Goal: Task Accomplishment & Management: Complete application form

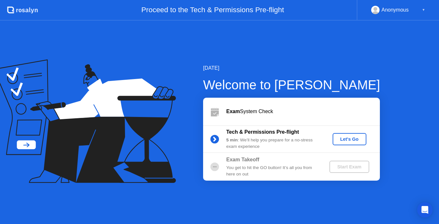
click at [341, 139] on div "Let's Go" at bounding box center [349, 139] width 29 height 5
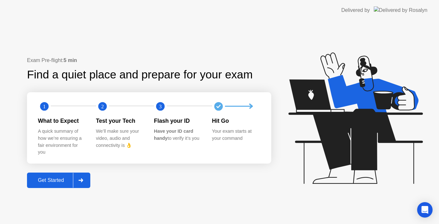
click at [85, 175] on div at bounding box center [80, 180] width 15 height 15
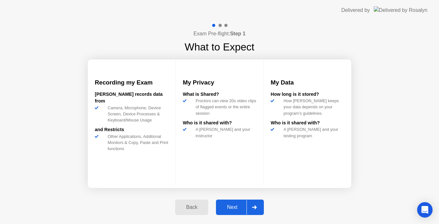
click at [232, 212] on button "Next" at bounding box center [240, 206] width 48 height 15
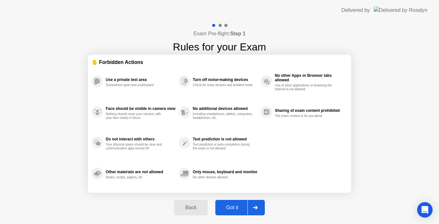
click at [231, 208] on div "Got it" at bounding box center [232, 208] width 30 height 6
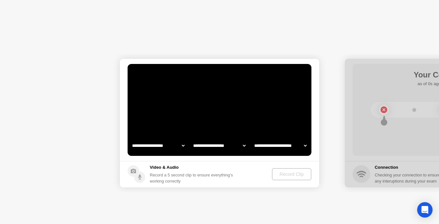
select select "**********"
select select "*******"
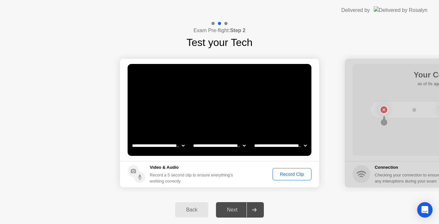
click at [284, 177] on div "Record Clip" at bounding box center [292, 174] width 34 height 5
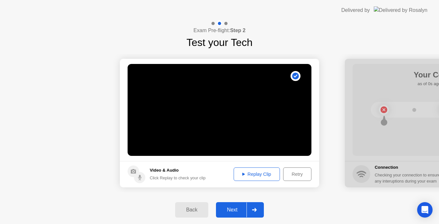
click at [257, 173] on div "Replay Clip" at bounding box center [257, 174] width 42 height 5
click at [233, 208] on div "Next" at bounding box center [232, 210] width 29 height 6
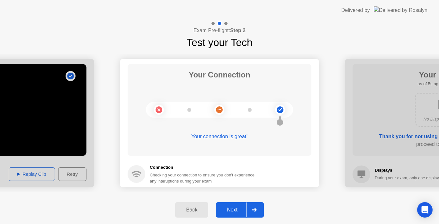
click at [233, 208] on div "Next" at bounding box center [232, 210] width 29 height 6
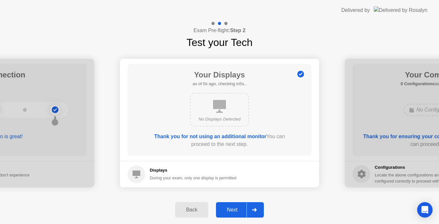
click at [240, 212] on div "Next" at bounding box center [232, 210] width 29 height 6
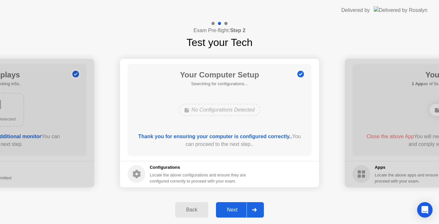
click at [240, 212] on div "Next" at bounding box center [232, 210] width 29 height 6
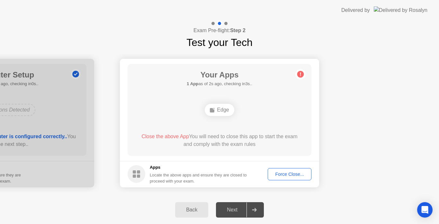
click at [290, 176] on div "Force Close..." at bounding box center [289, 174] width 39 height 5
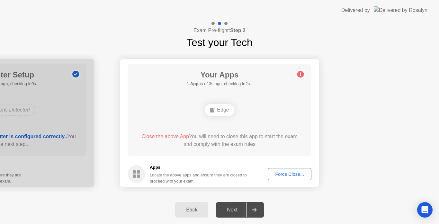
click at [231, 212] on div "Next" at bounding box center [232, 210] width 29 height 6
click at [218, 113] on div "Edge" at bounding box center [219, 110] width 29 height 12
click at [290, 172] on div "Force Close..." at bounding box center [289, 174] width 39 height 5
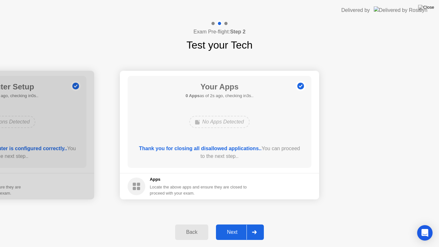
click at [235, 224] on div "Next" at bounding box center [232, 232] width 29 height 6
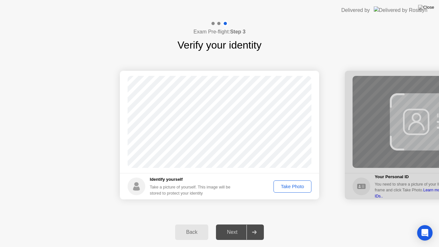
click at [259, 208] on div "Success Photo is correctly taken Identify yourself Take a picture of yourself. …" at bounding box center [219, 135] width 439 height 164
click at [298, 185] on div "Take Photo" at bounding box center [292, 186] width 33 height 5
click at [233, 224] on div "Next" at bounding box center [232, 232] width 29 height 6
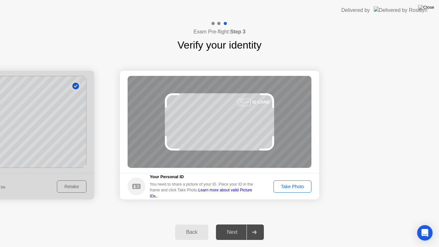
click at [284, 185] on div "Take Photo" at bounding box center [292, 186] width 33 height 5
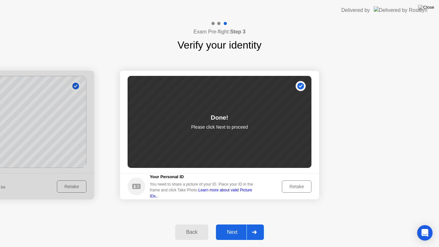
click at [241, 224] on div "Next" at bounding box center [232, 232] width 29 height 6
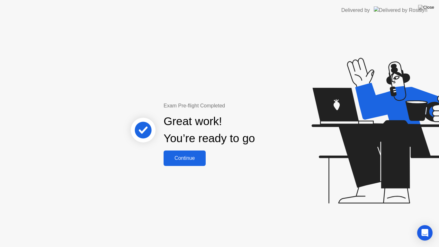
click at [192, 156] on div "Continue" at bounding box center [184, 158] width 38 height 6
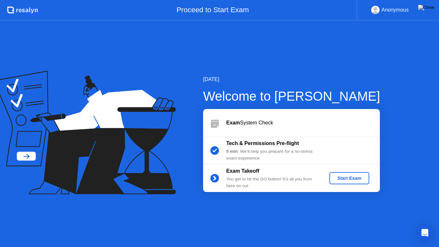
click at [346, 177] on div "Start Exam" at bounding box center [349, 177] width 34 height 5
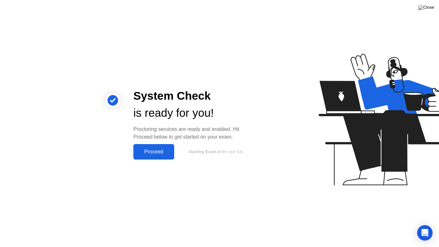
click at [163, 147] on button "Proceed" at bounding box center [153, 151] width 41 height 15
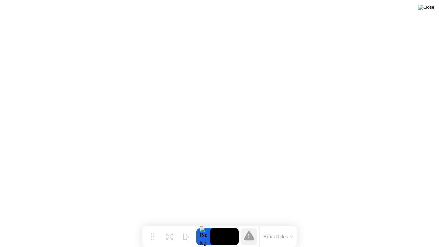
click at [429, 10] on img at bounding box center [426, 7] width 16 height 5
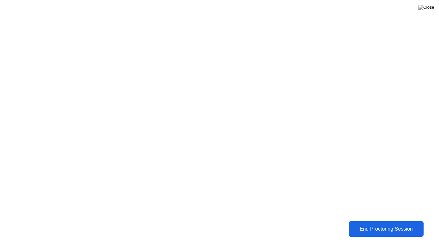
click at [384, 224] on div "End Proctoring Session" at bounding box center [385, 229] width 71 height 6
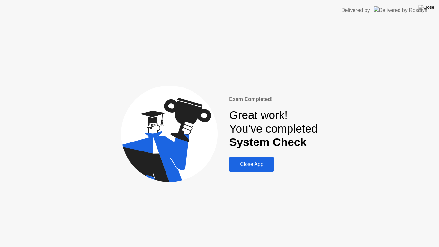
click at [258, 165] on div "Close App" at bounding box center [251, 164] width 41 height 6
